Goal: Information Seeking & Learning: Check status

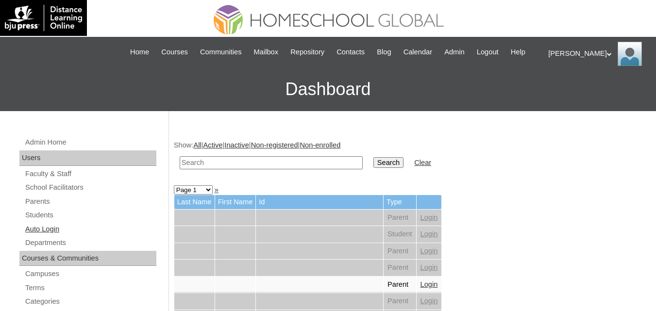
click at [36, 236] on link "Auto Login" at bounding box center [90, 229] width 132 height 12
click at [34, 221] on link "Students" at bounding box center [90, 215] width 132 height 12
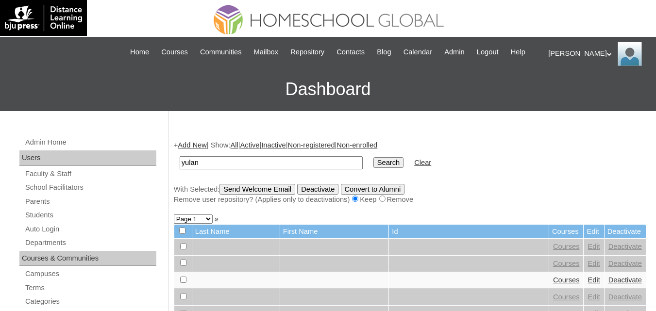
type input "yulan"
click at [373, 157] on input "Search" at bounding box center [388, 162] width 30 height 11
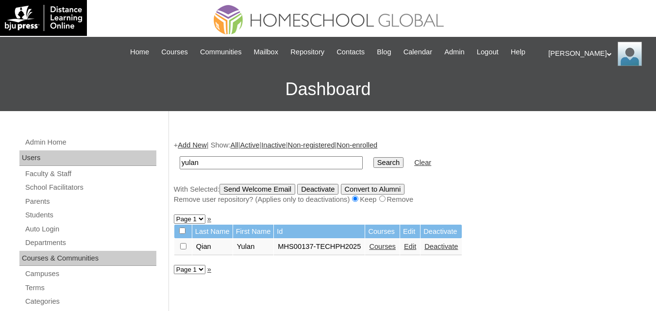
click at [375, 251] on link "Courses" at bounding box center [382, 247] width 27 height 8
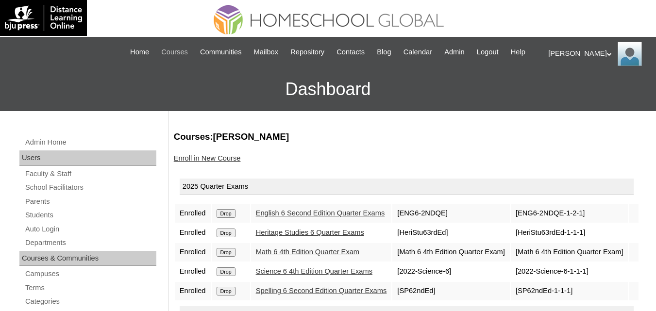
click at [187, 49] on span "Courses" at bounding box center [174, 52] width 27 height 11
